Goal: Navigation & Orientation: Find specific page/section

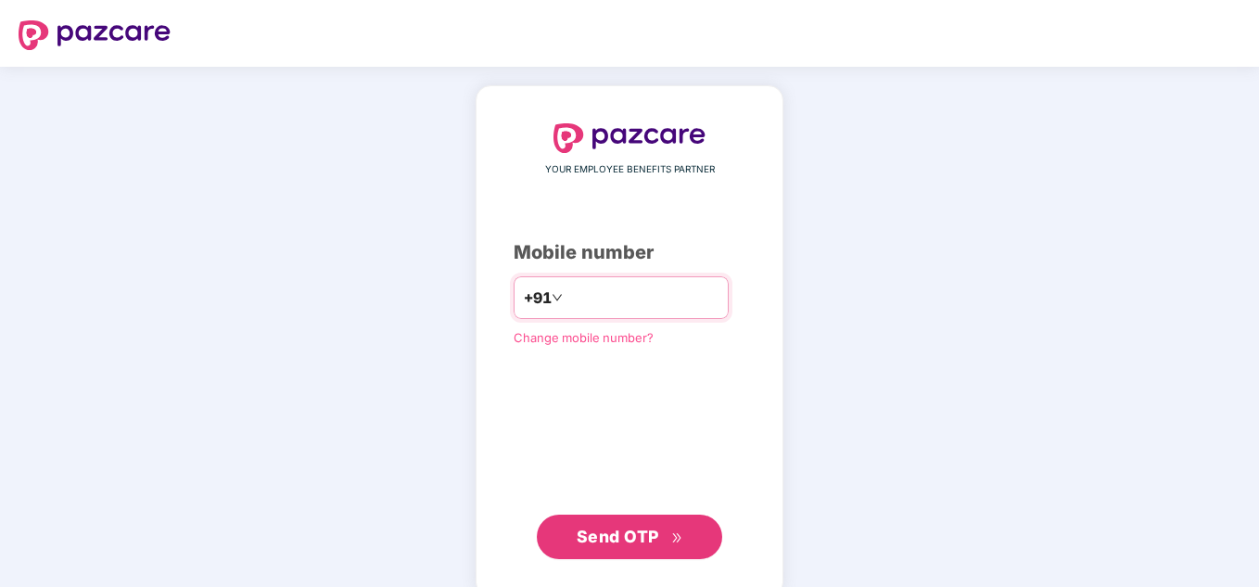
click at [566, 298] on input "********" at bounding box center [642, 298] width 152 height 30
type input "**********"
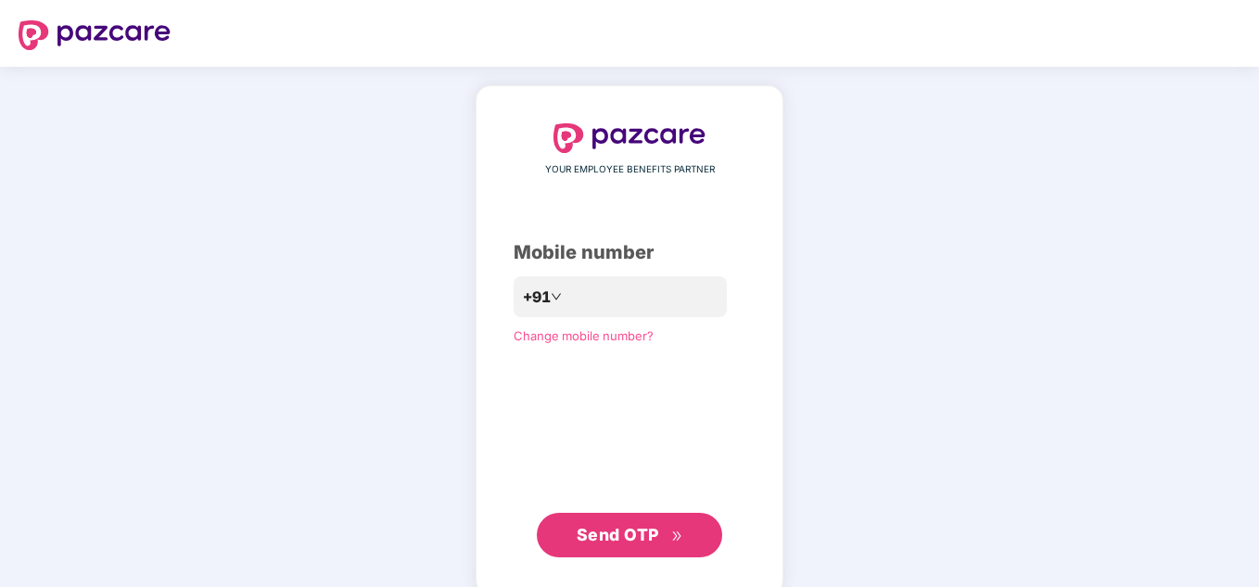
click at [633, 529] on span "Send OTP" at bounding box center [618, 534] width 82 height 19
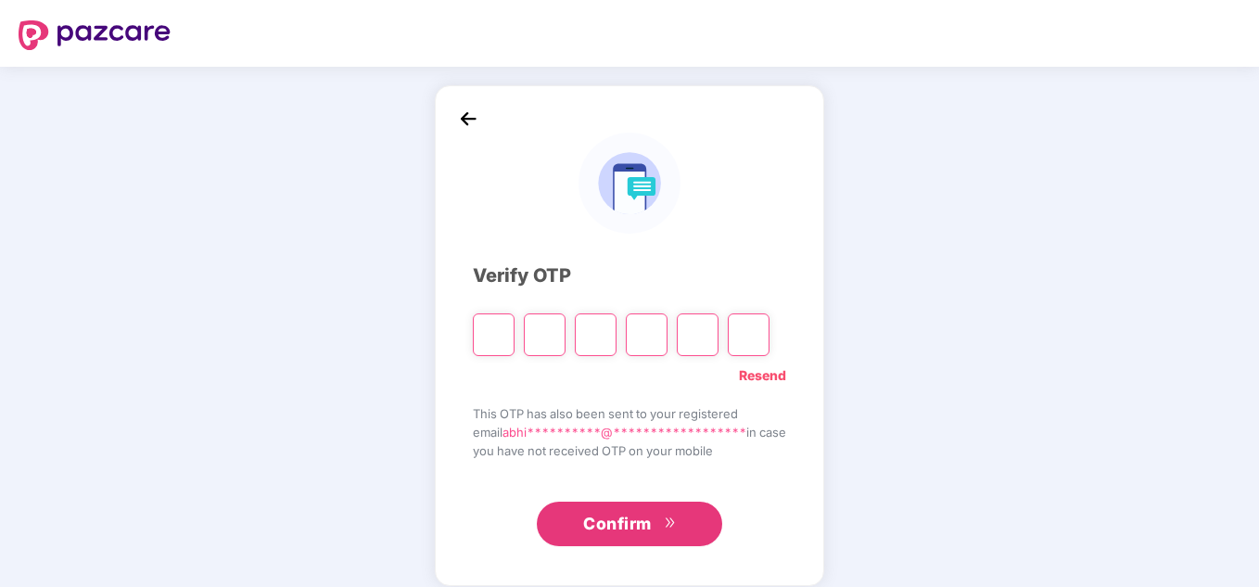
type input "*"
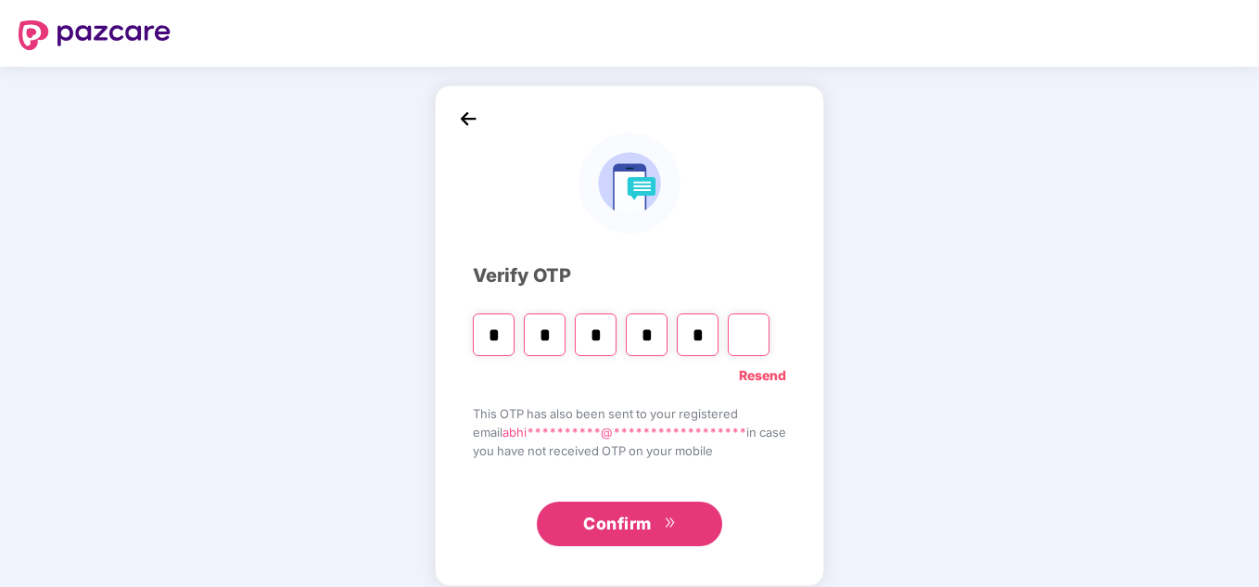
type input "*"
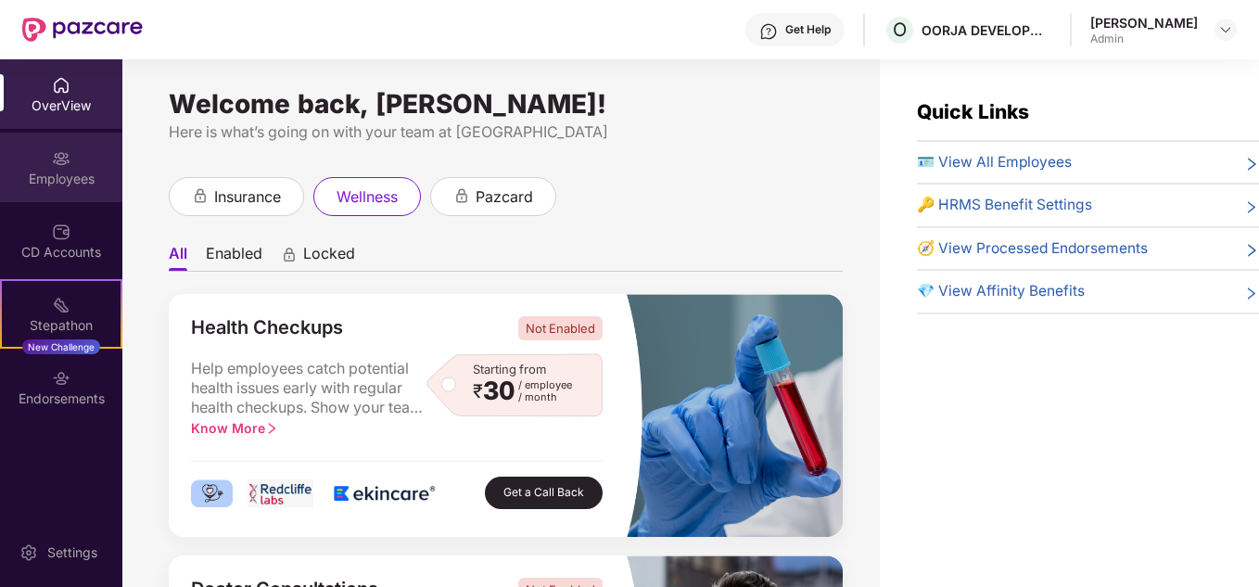
click at [71, 183] on div "Employees" at bounding box center [61, 179] width 122 height 19
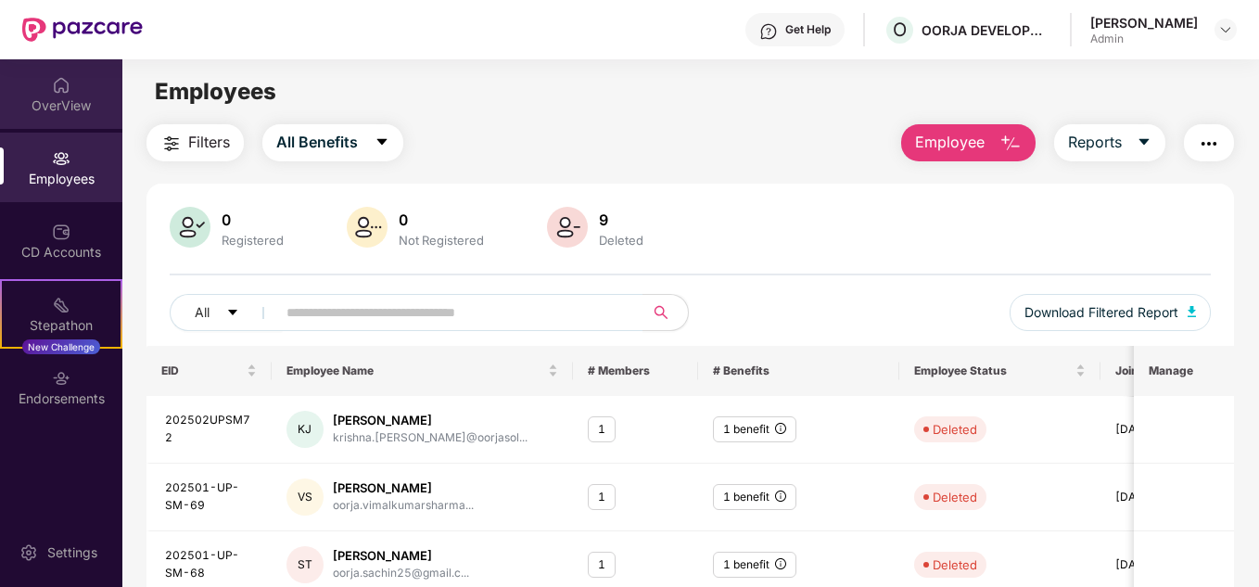
click at [70, 96] on div "OverView" at bounding box center [61, 105] width 122 height 19
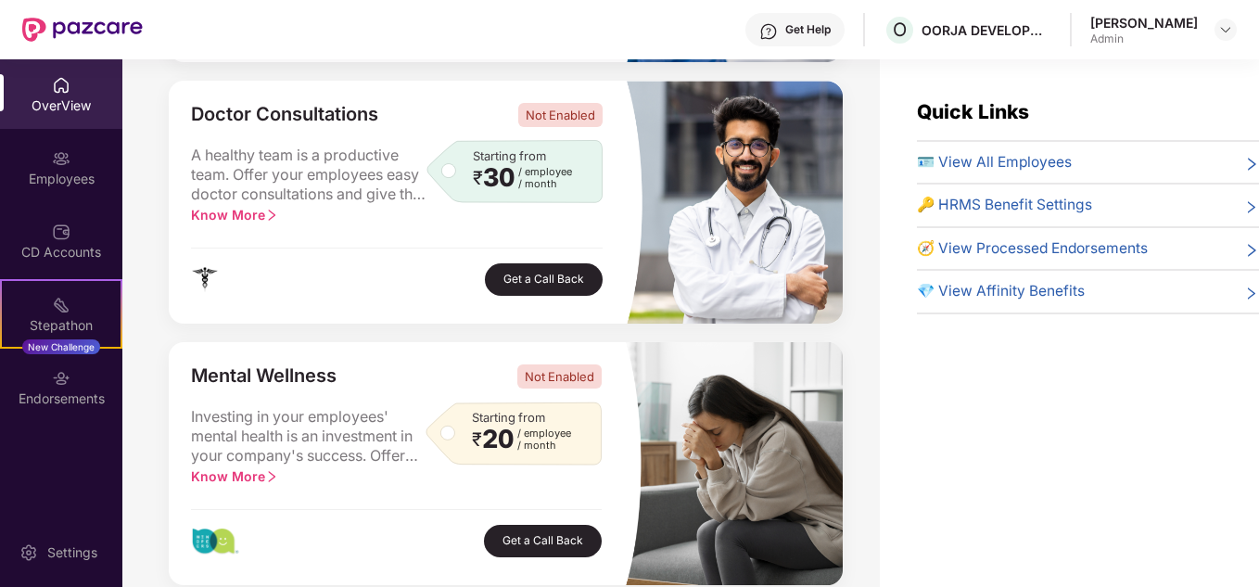
scroll to position [476, 0]
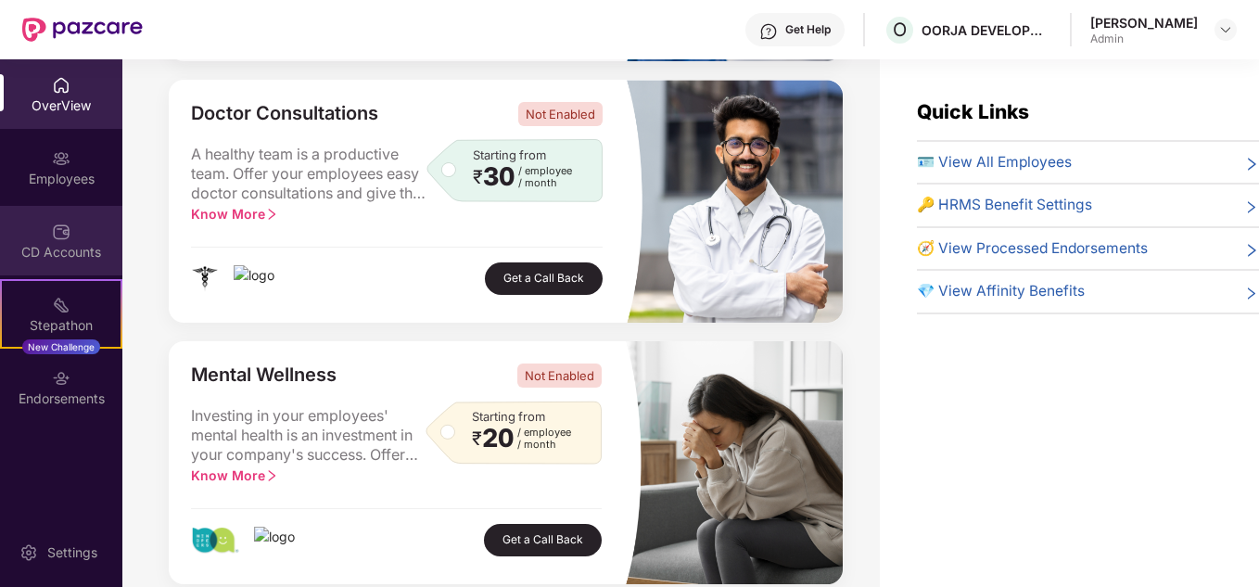
click at [37, 231] on div "CD Accounts" at bounding box center [61, 241] width 122 height 70
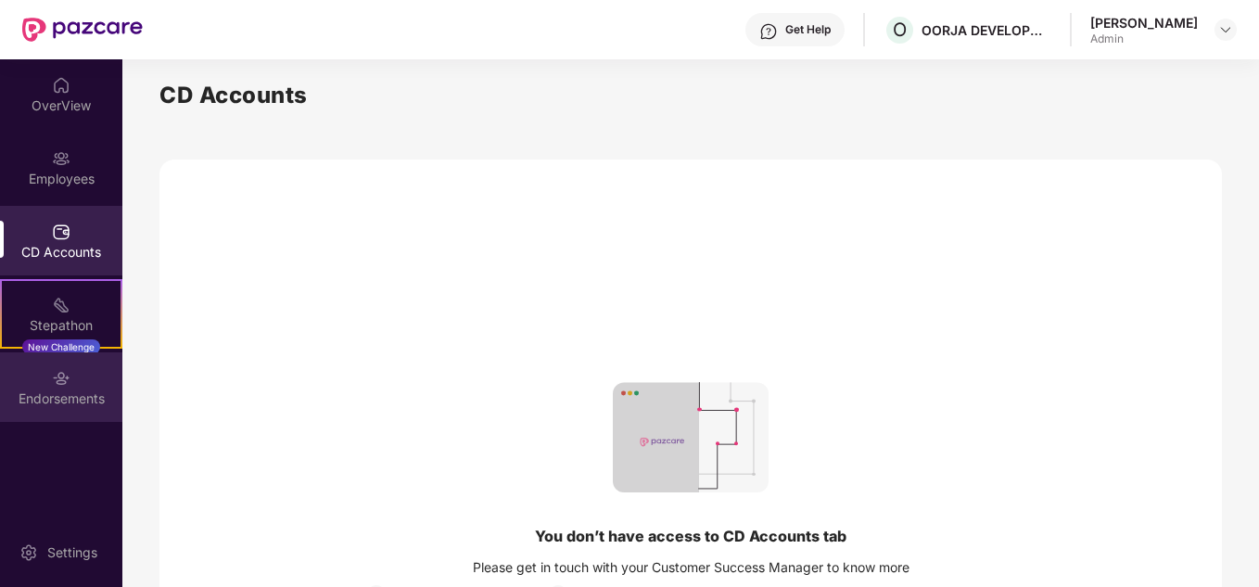
click at [60, 395] on div "Endorsements" at bounding box center [61, 398] width 122 height 19
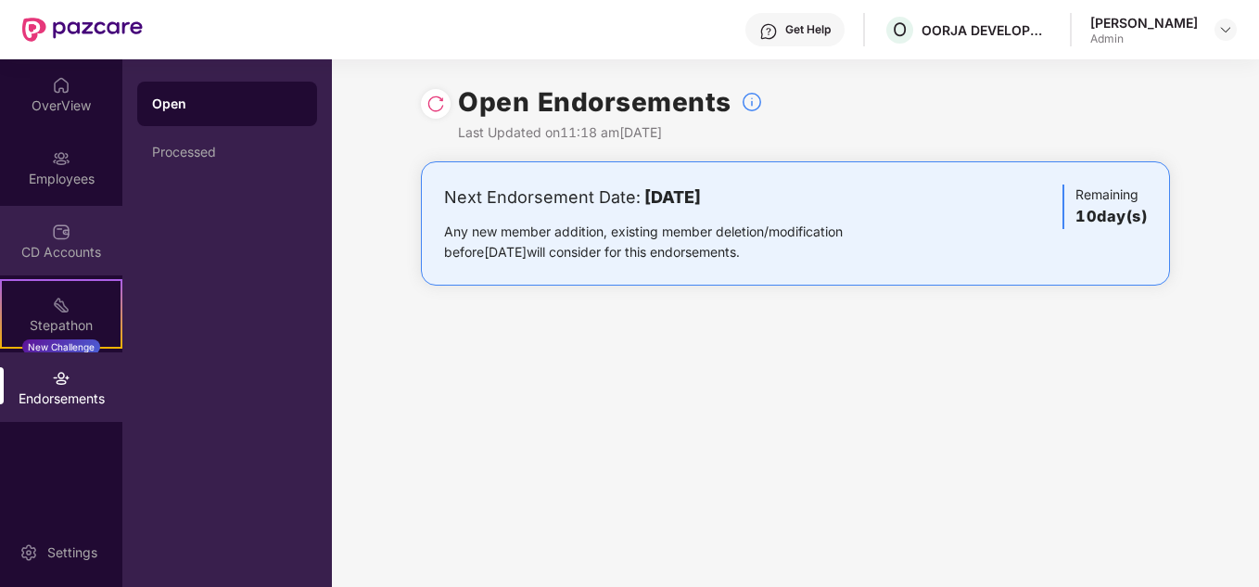
click at [70, 234] on div "CD Accounts" at bounding box center [61, 241] width 122 height 70
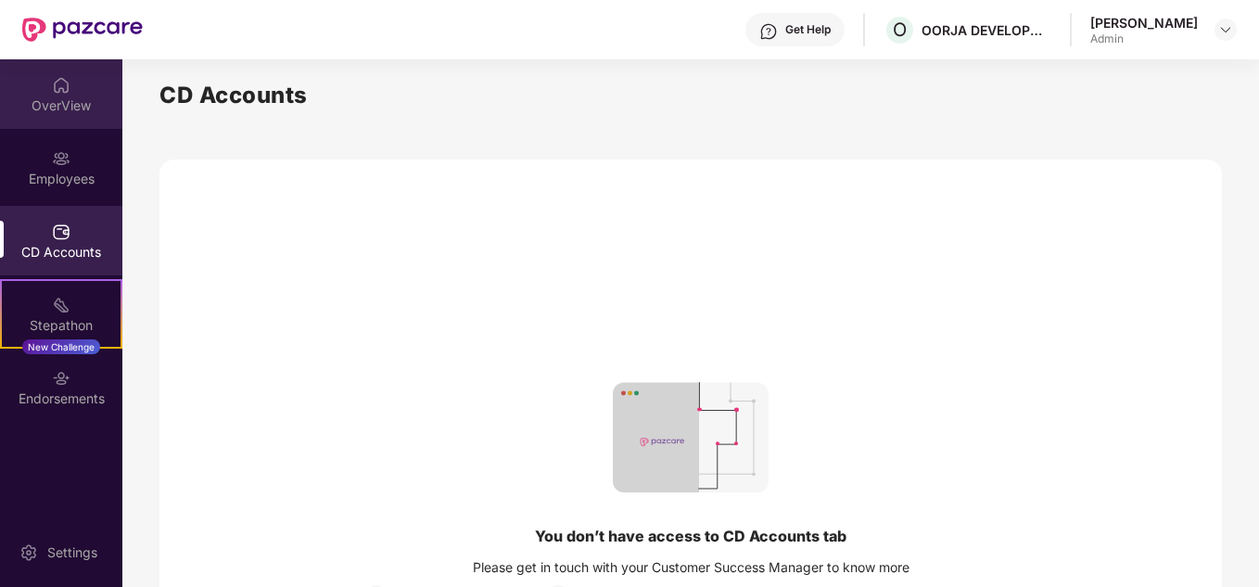
click at [65, 127] on div "OverView" at bounding box center [61, 94] width 122 height 70
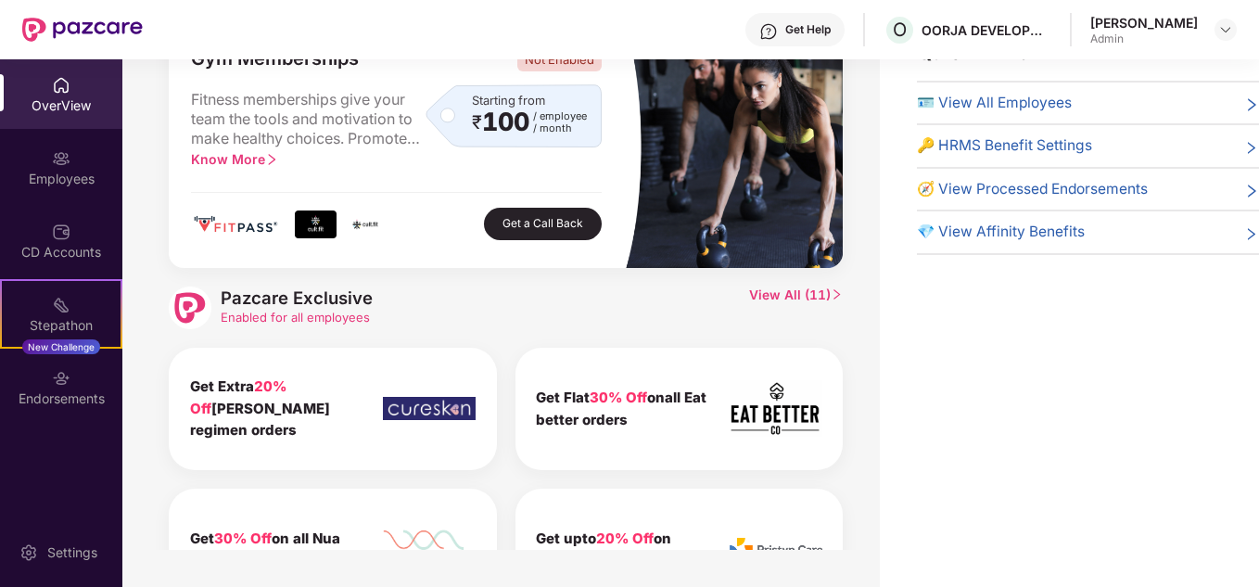
scroll to position [993, 0]
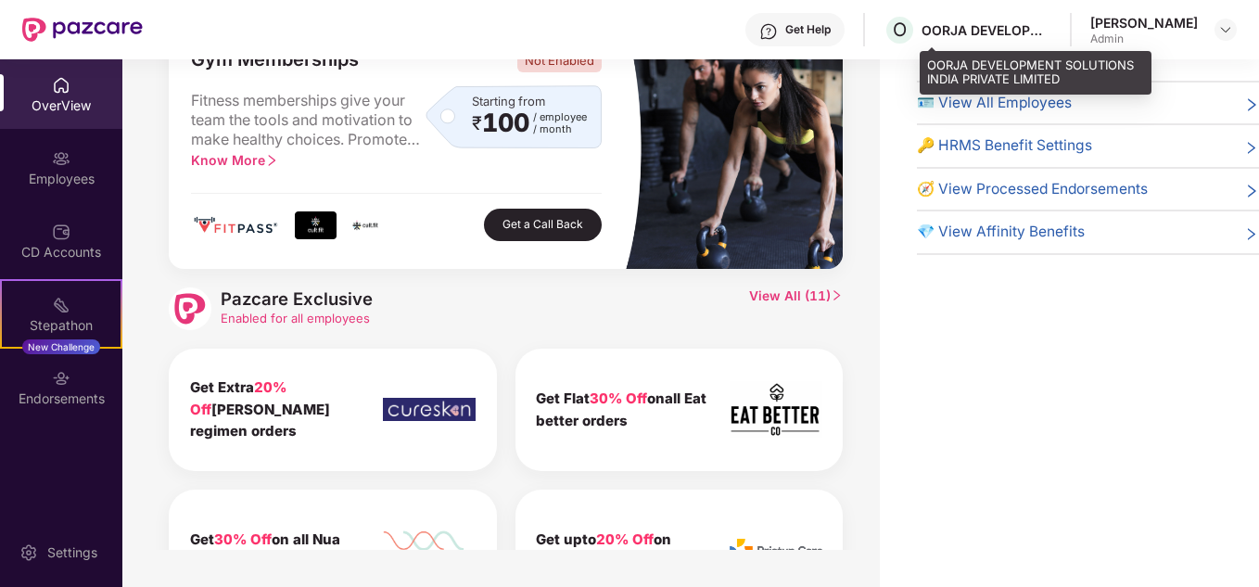
click at [1009, 36] on div "OORJA DEVELOPMENT SOLUTIONS INDIA PRIVATE LIMITED" at bounding box center [986, 30] width 130 height 18
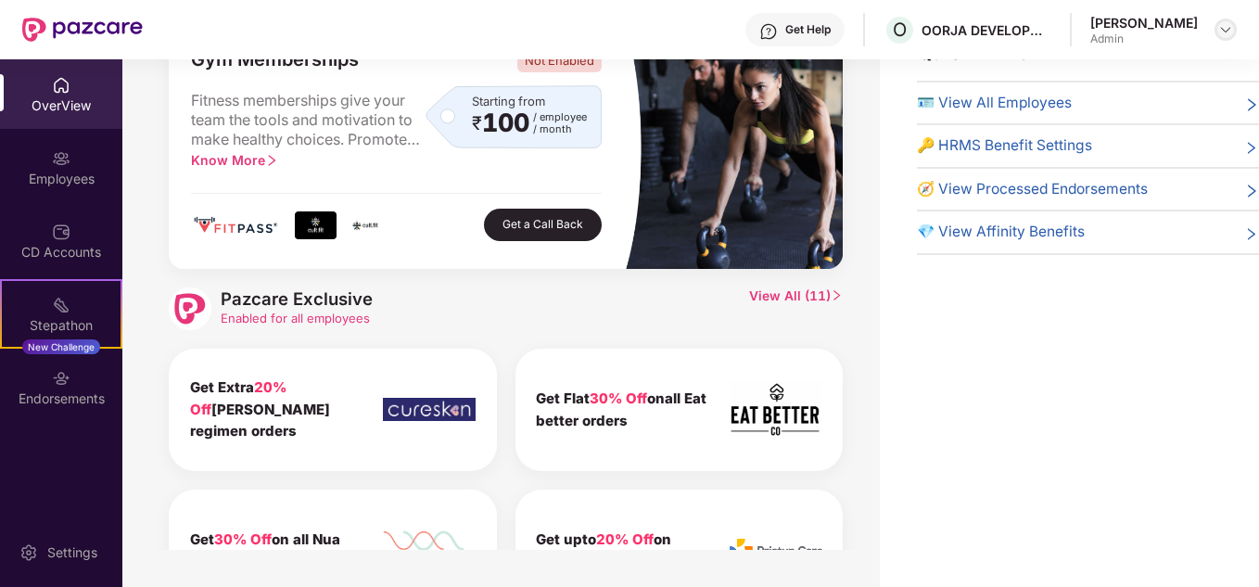
click at [1230, 29] on img at bounding box center [1225, 29] width 15 height 15
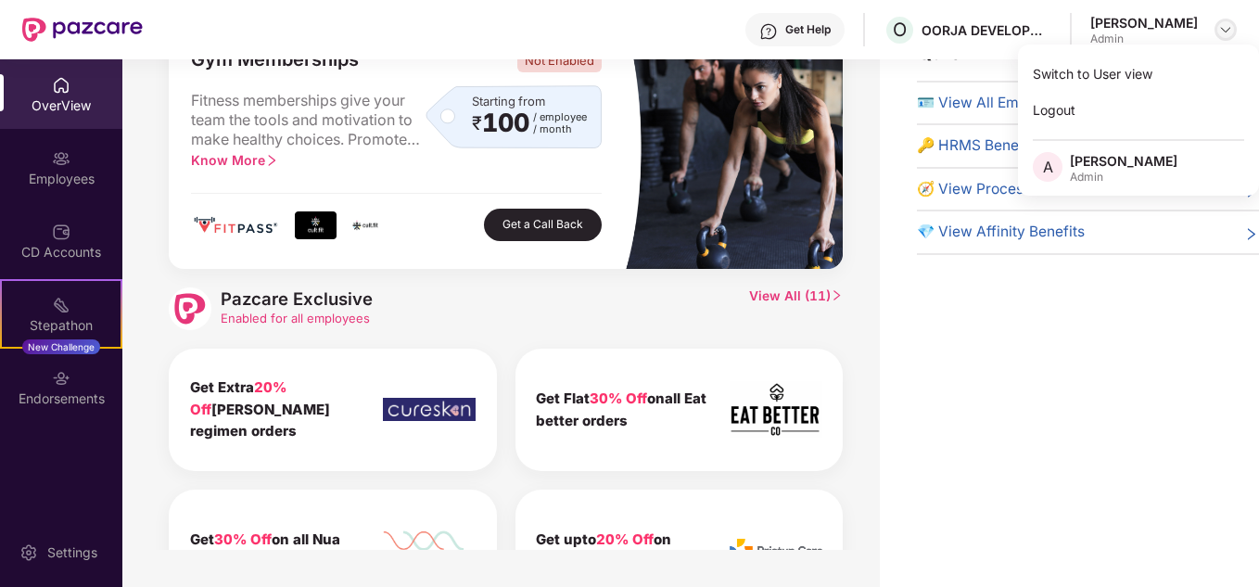
click at [1230, 29] on img at bounding box center [1225, 29] width 15 height 15
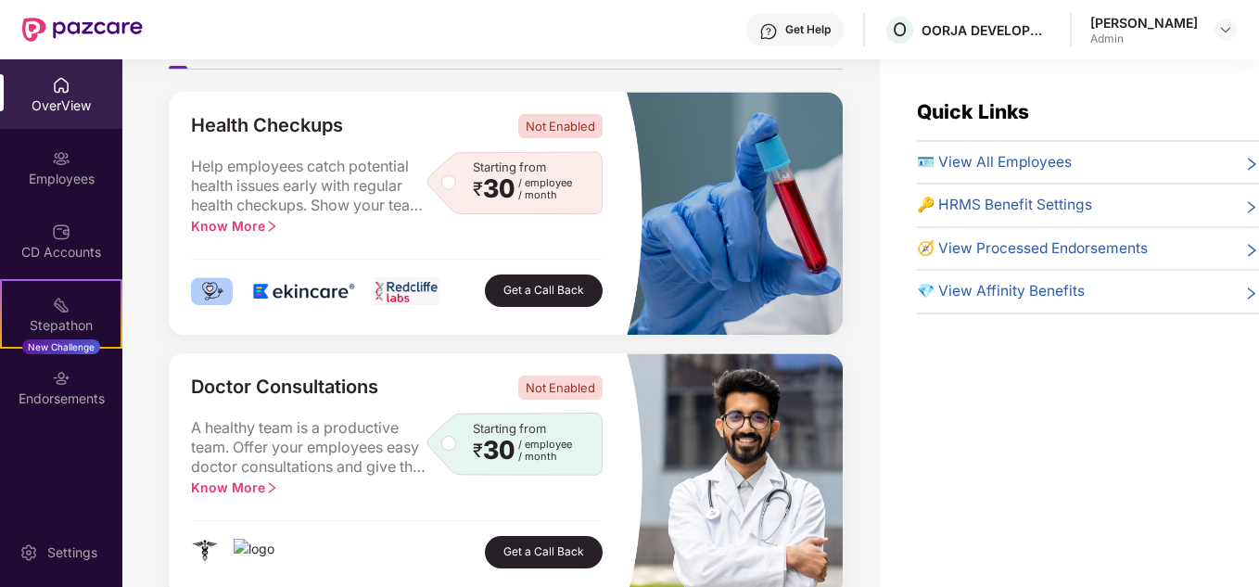
scroll to position [0, 0]
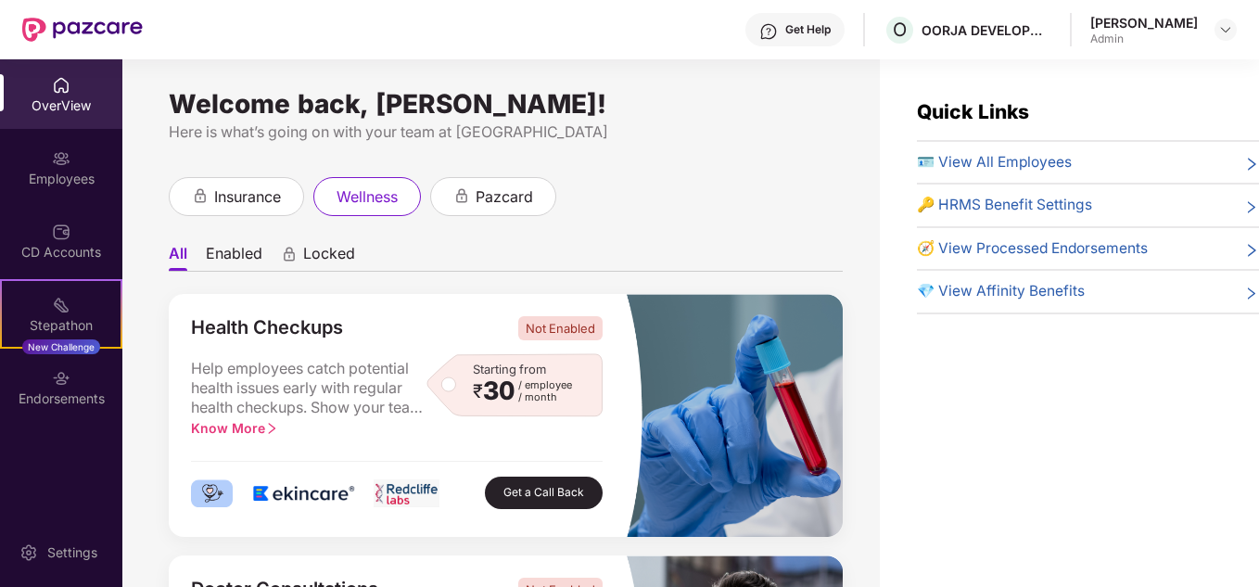
click at [224, 265] on li "Enabled" at bounding box center [234, 257] width 57 height 27
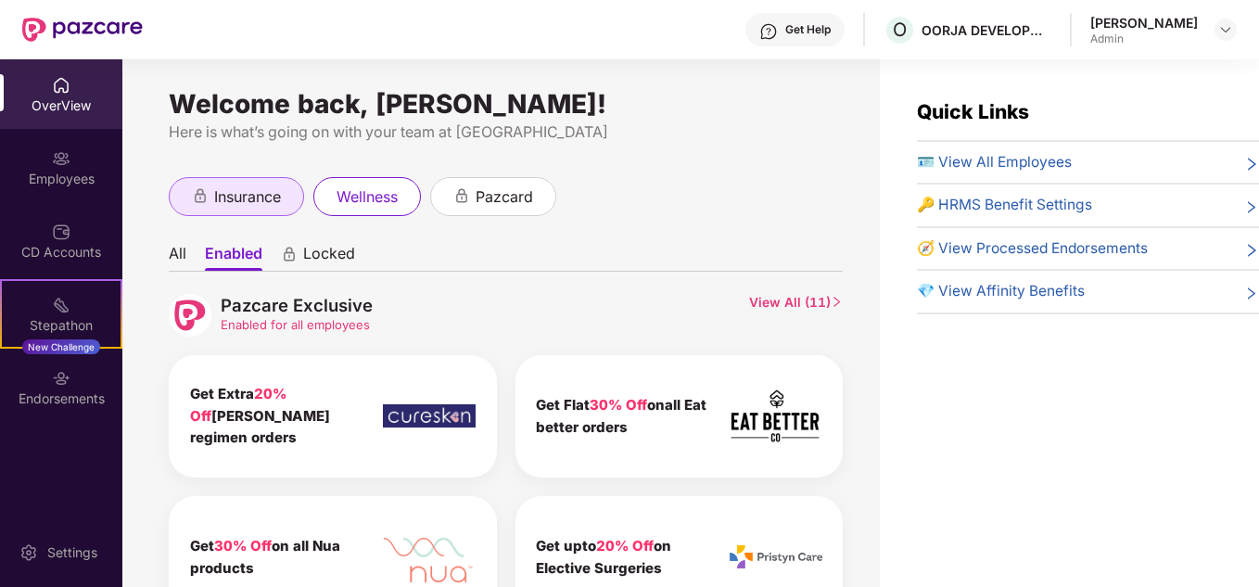
click at [227, 200] on span "insurance" at bounding box center [247, 196] width 67 height 23
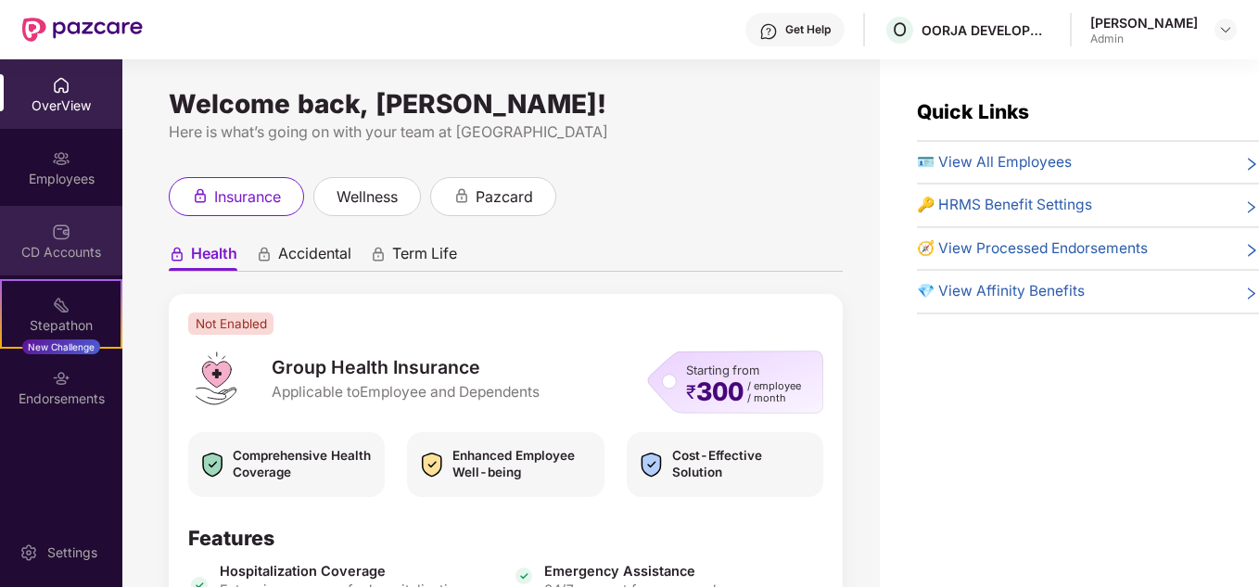
click at [49, 249] on div "CD Accounts" at bounding box center [61, 252] width 122 height 19
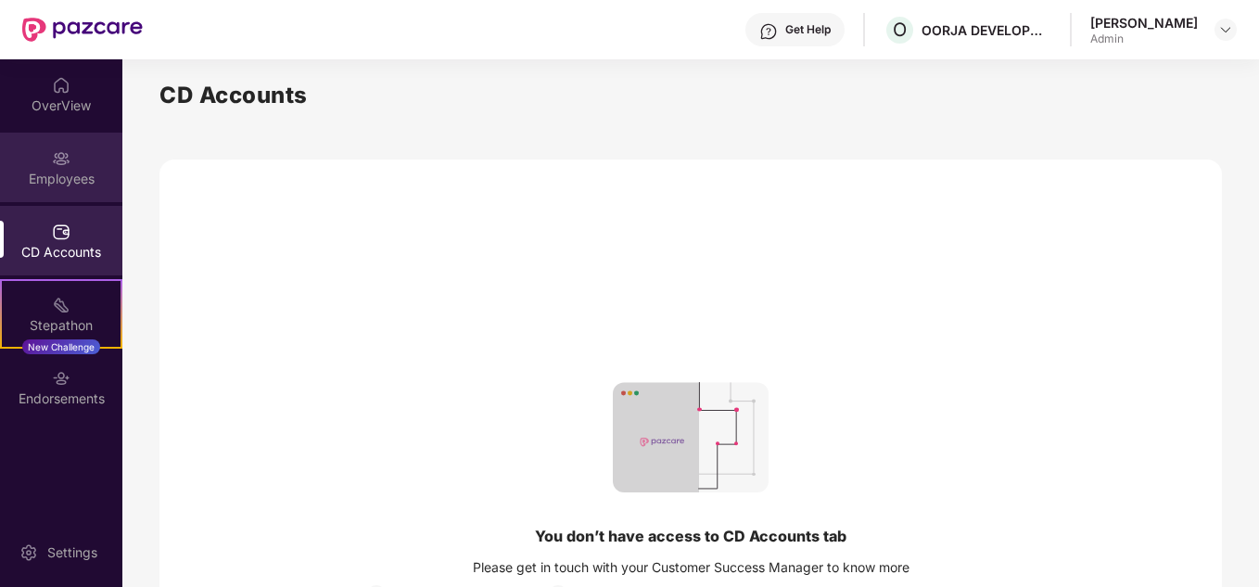
click at [67, 154] on img at bounding box center [61, 158] width 19 height 19
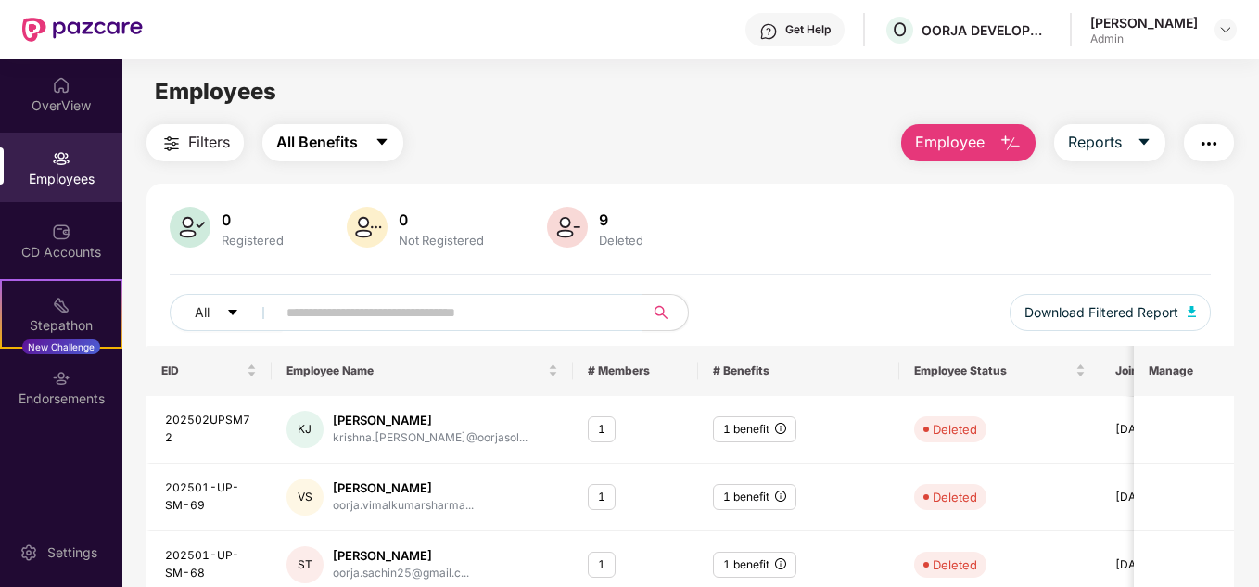
click at [322, 132] on span "All Benefits" at bounding box center [317, 142] width 82 height 23
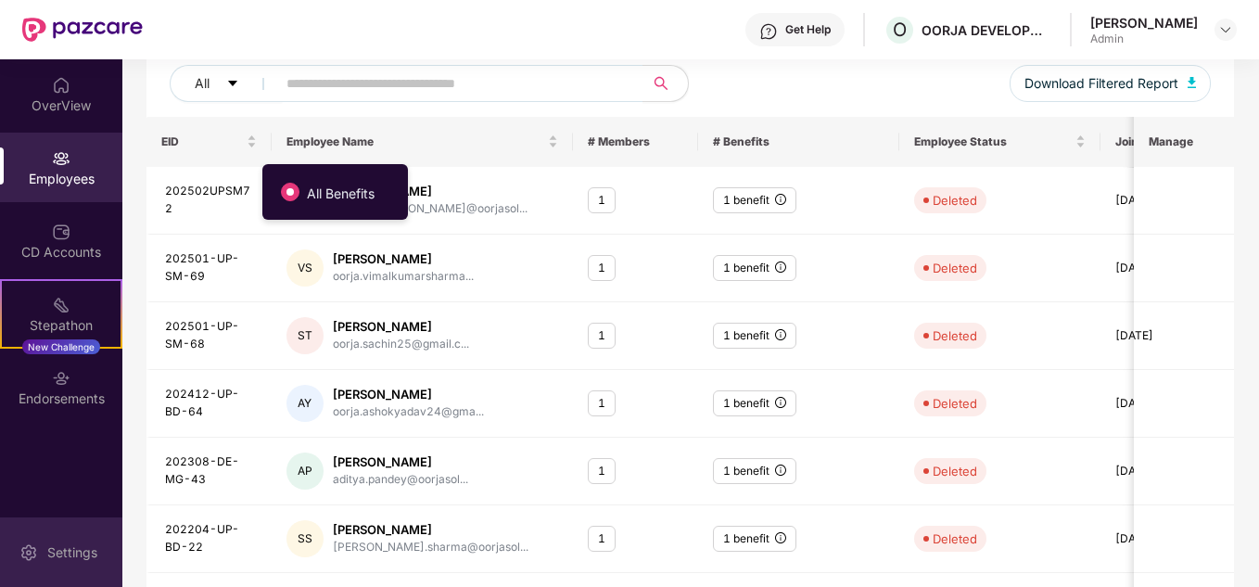
scroll to position [230, 0]
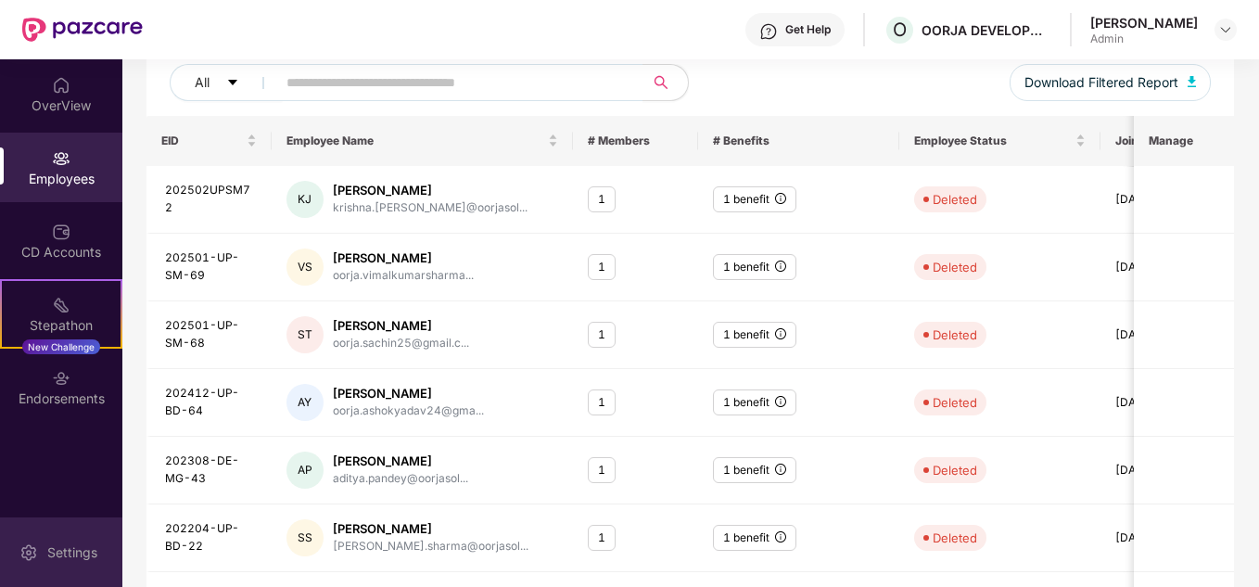
click at [68, 553] on div "Settings" at bounding box center [72, 552] width 61 height 19
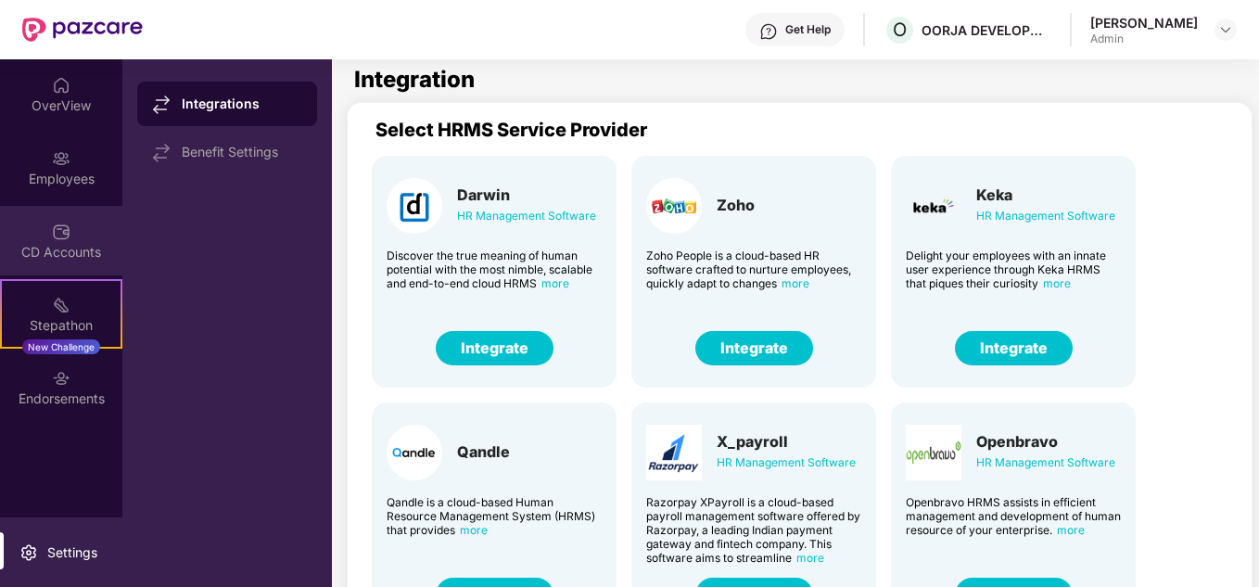
click at [74, 235] on div "CD Accounts" at bounding box center [61, 241] width 122 height 70
